Goal: Find specific page/section: Find specific page/section

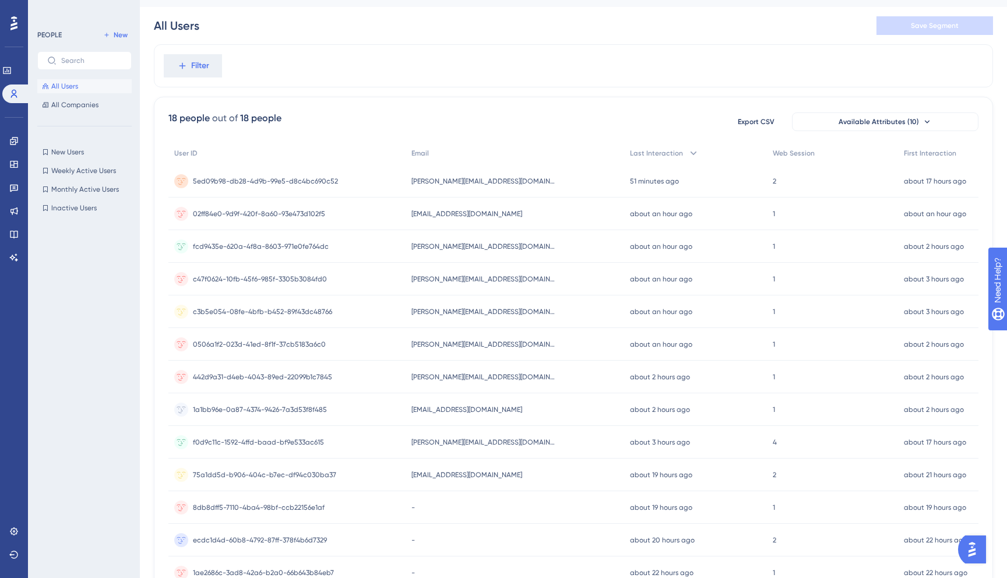
scroll to position [34, 0]
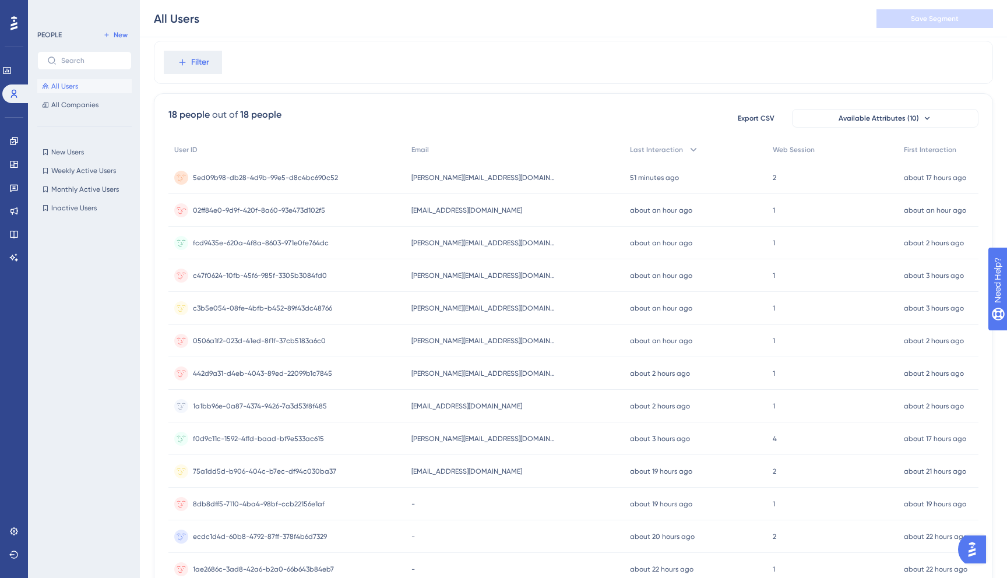
click at [465, 213] on span "[EMAIL_ADDRESS][DOMAIN_NAME]" at bounding box center [466, 210] width 111 height 9
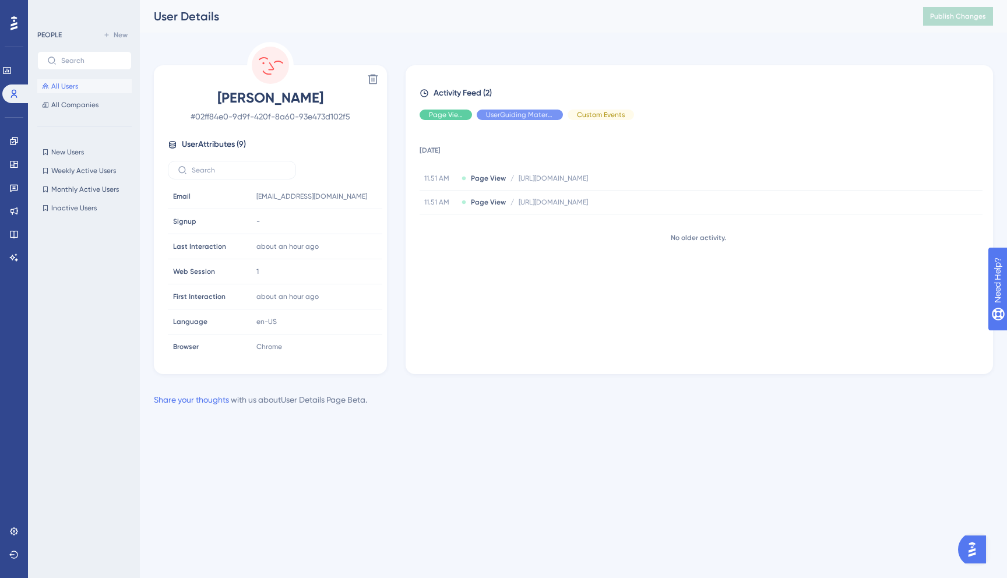
click at [196, 147] on span "User Attributes ( 9 )" at bounding box center [214, 145] width 64 height 14
click at [89, 113] on div "PEOPLE New All Users All Companies New Users New Users Weekly Active Users Week…" at bounding box center [84, 283] width 94 height 510
click at [90, 107] on span "All Companies" at bounding box center [74, 104] width 47 height 9
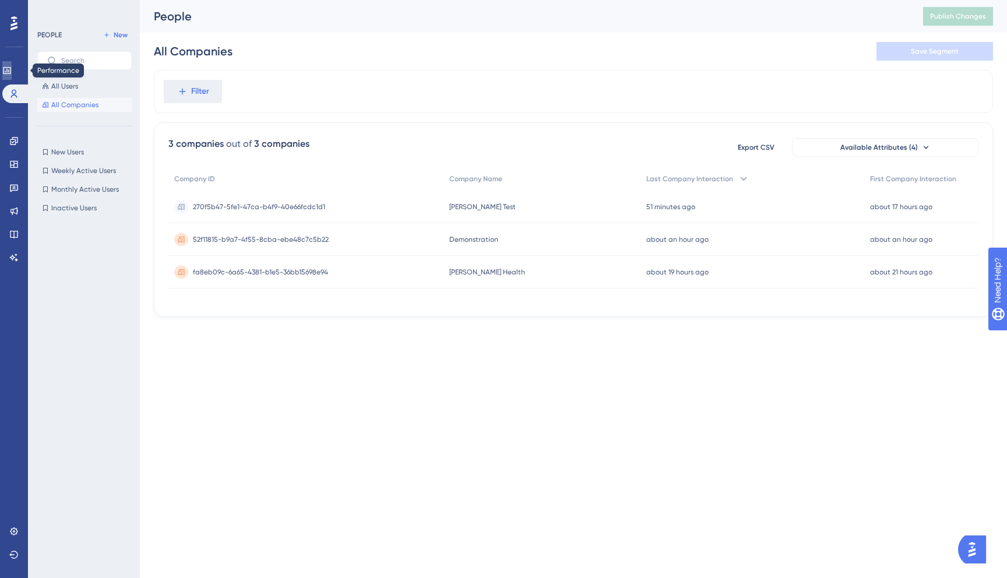
click at [10, 69] on icon at bounding box center [6, 70] width 9 height 9
